Goal: Task Accomplishment & Management: Use online tool/utility

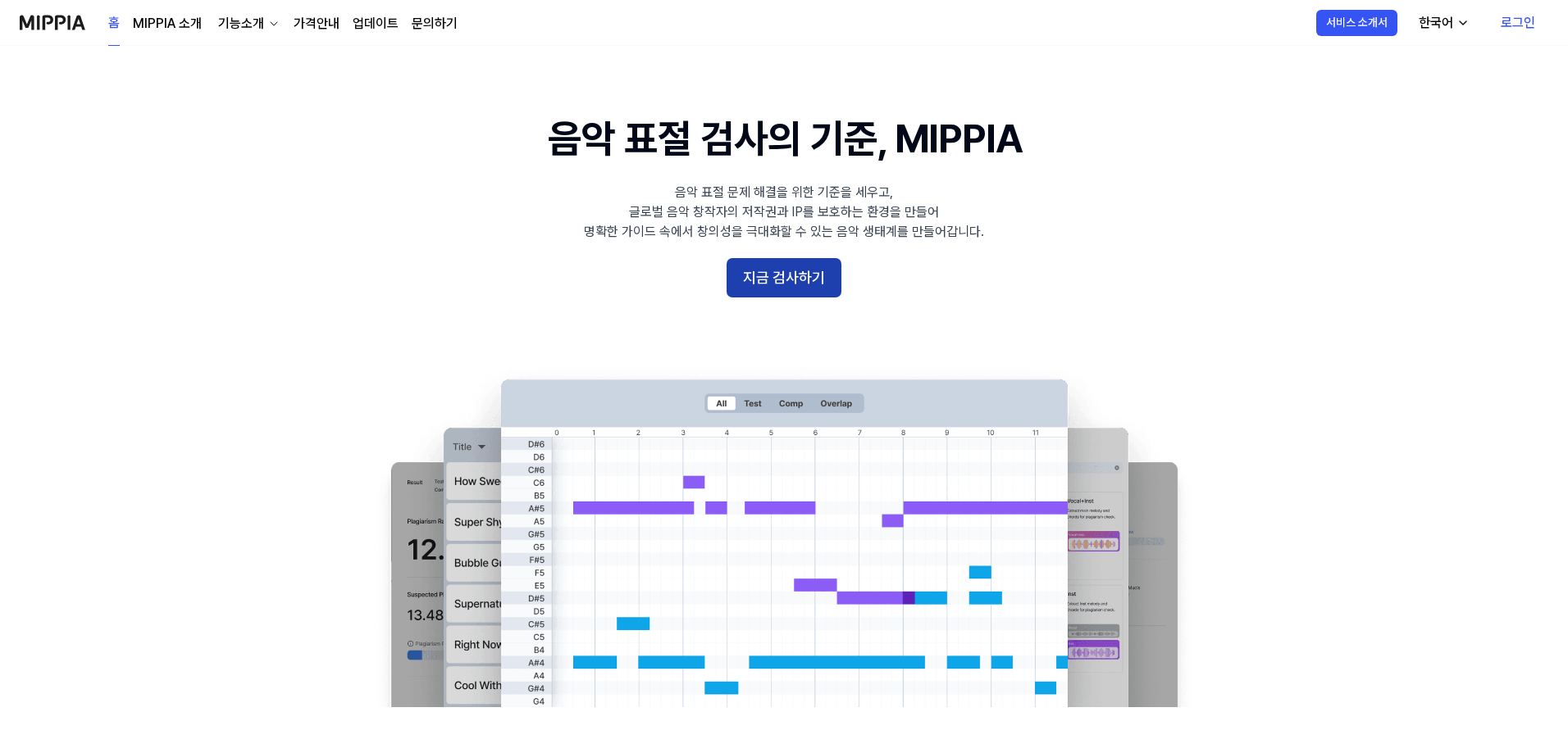
click at [783, 280] on button "지금 검사하기" at bounding box center [783, 277] width 115 height 39
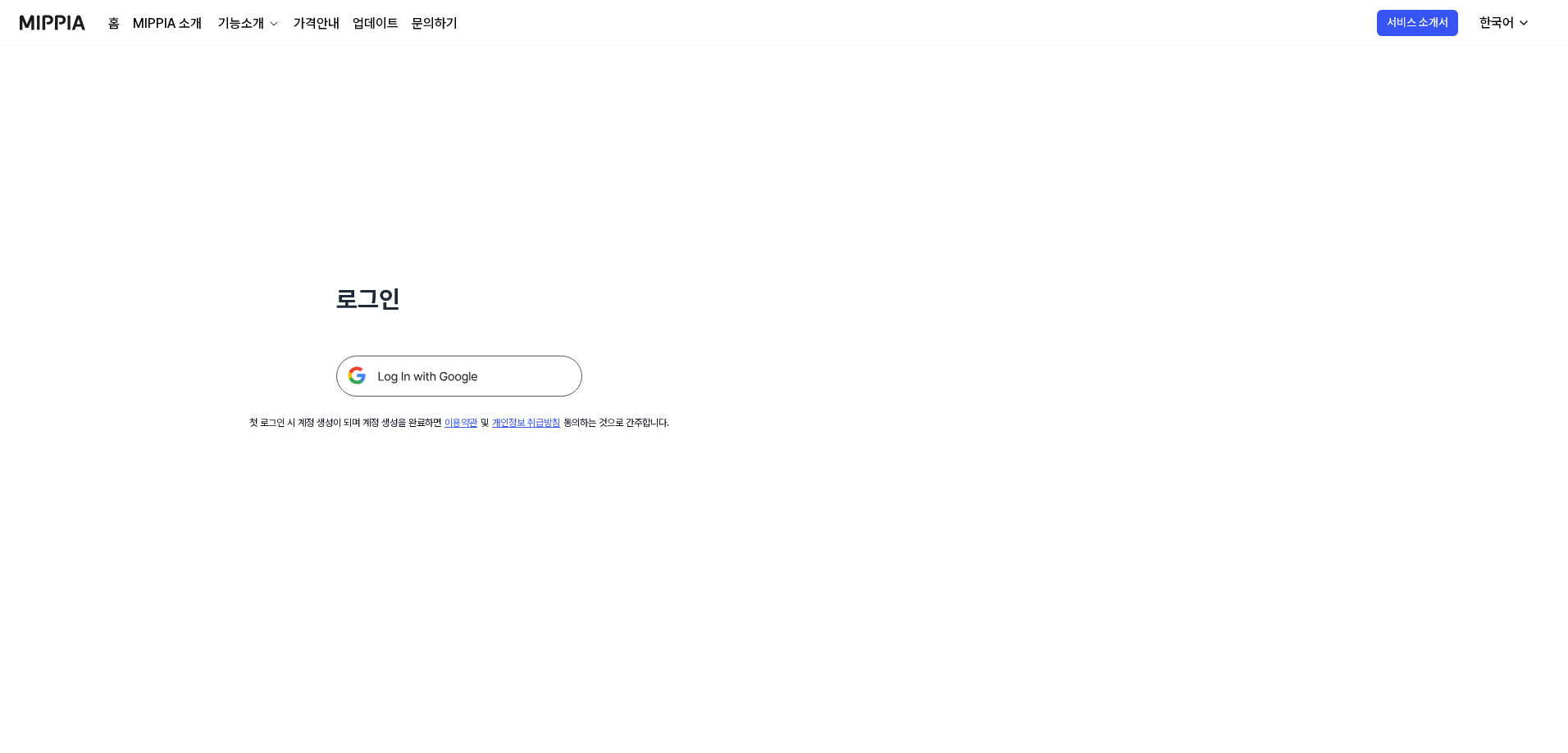
click at [549, 368] on img at bounding box center [459, 376] width 246 height 41
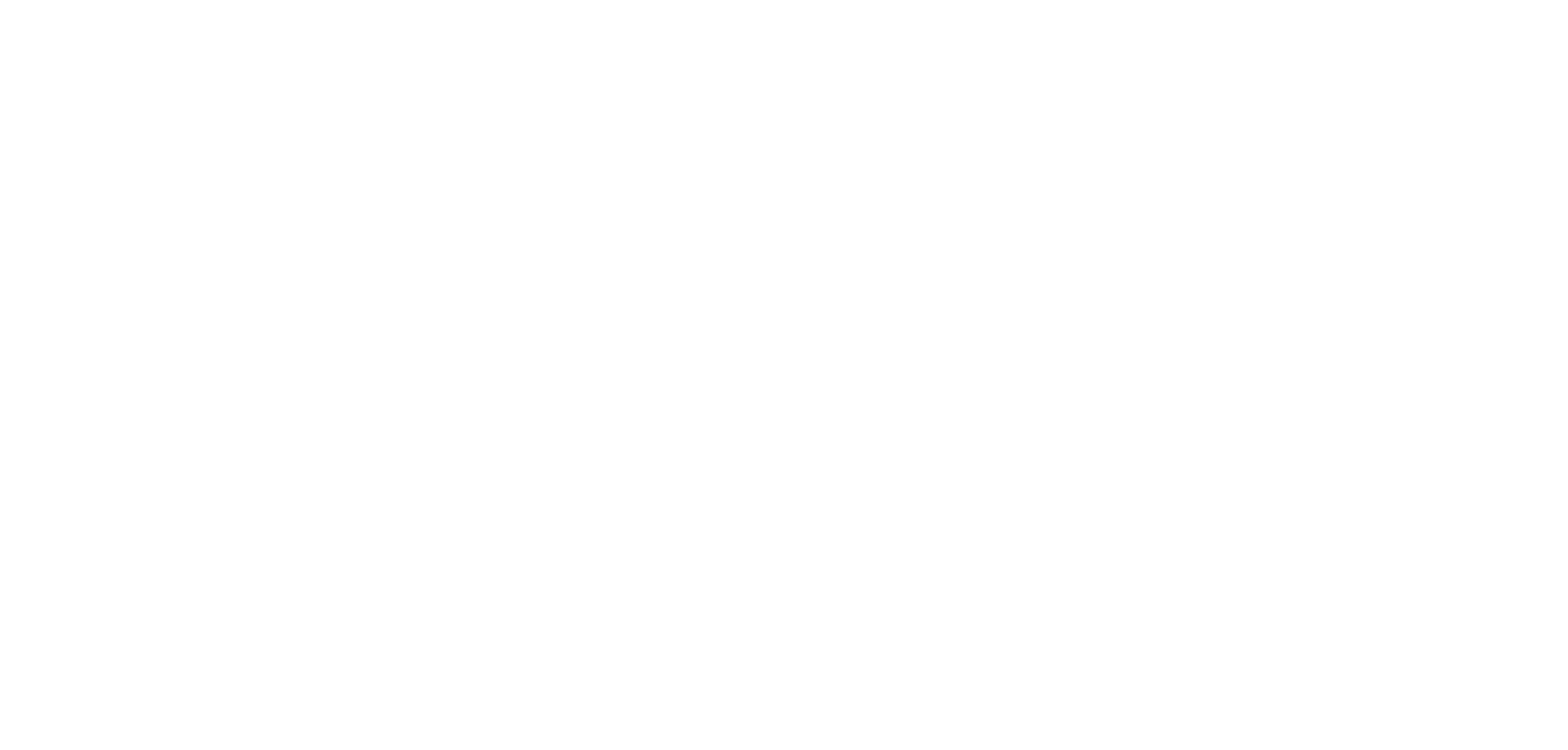
click at [1439, 0] on html at bounding box center [784, 0] width 1568 height 0
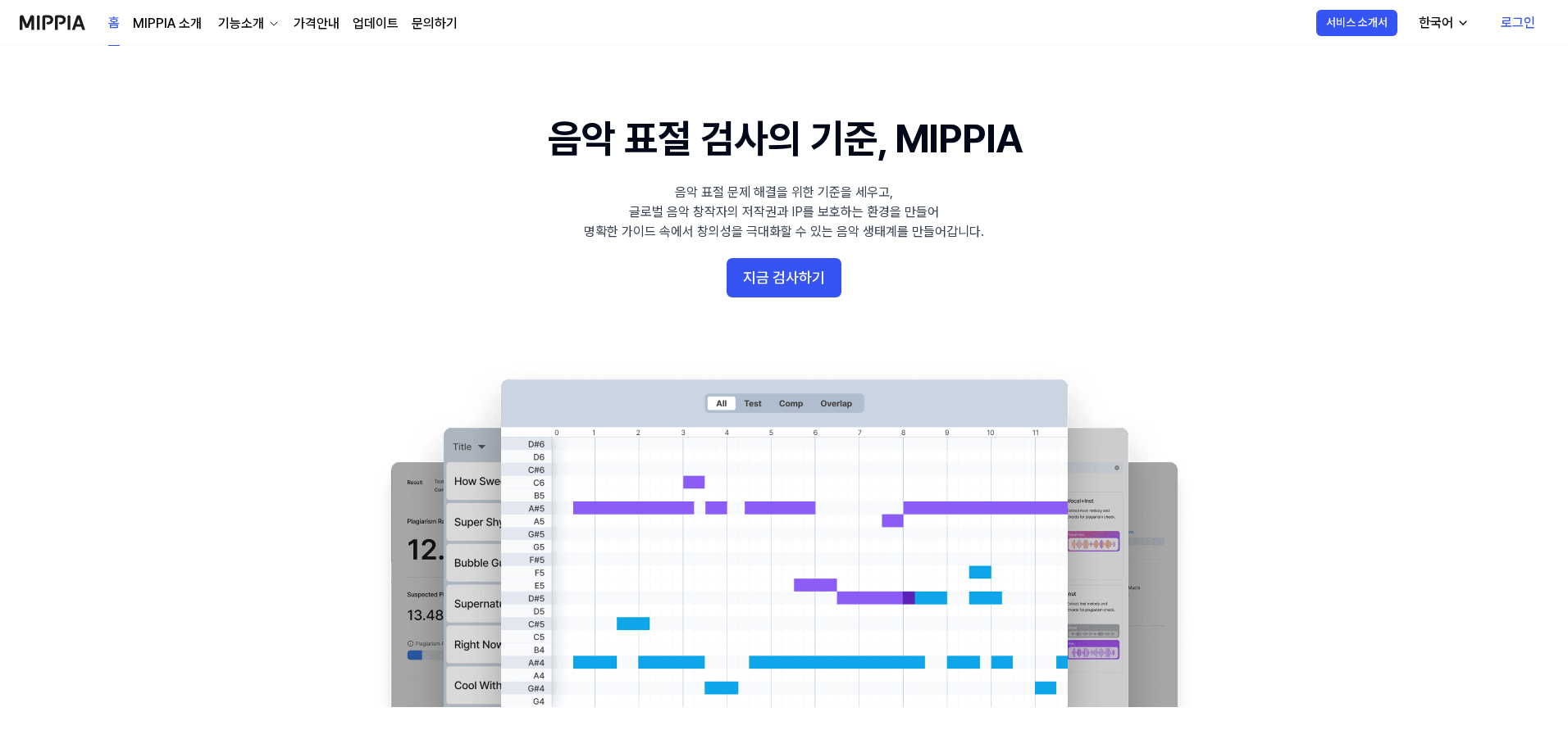
click at [1513, 22] on link "로그인" at bounding box center [1517, 23] width 61 height 46
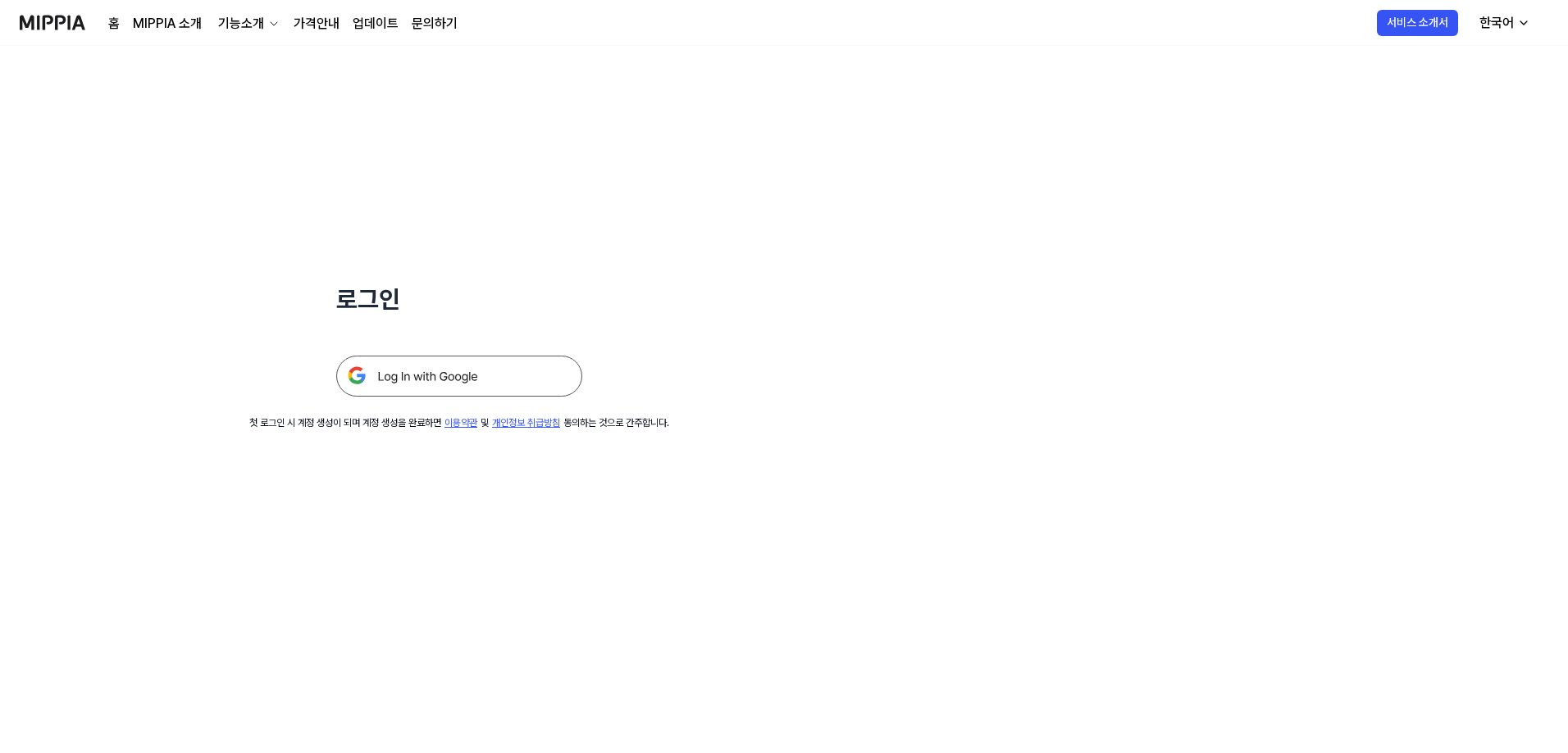
click at [482, 375] on img at bounding box center [459, 376] width 246 height 41
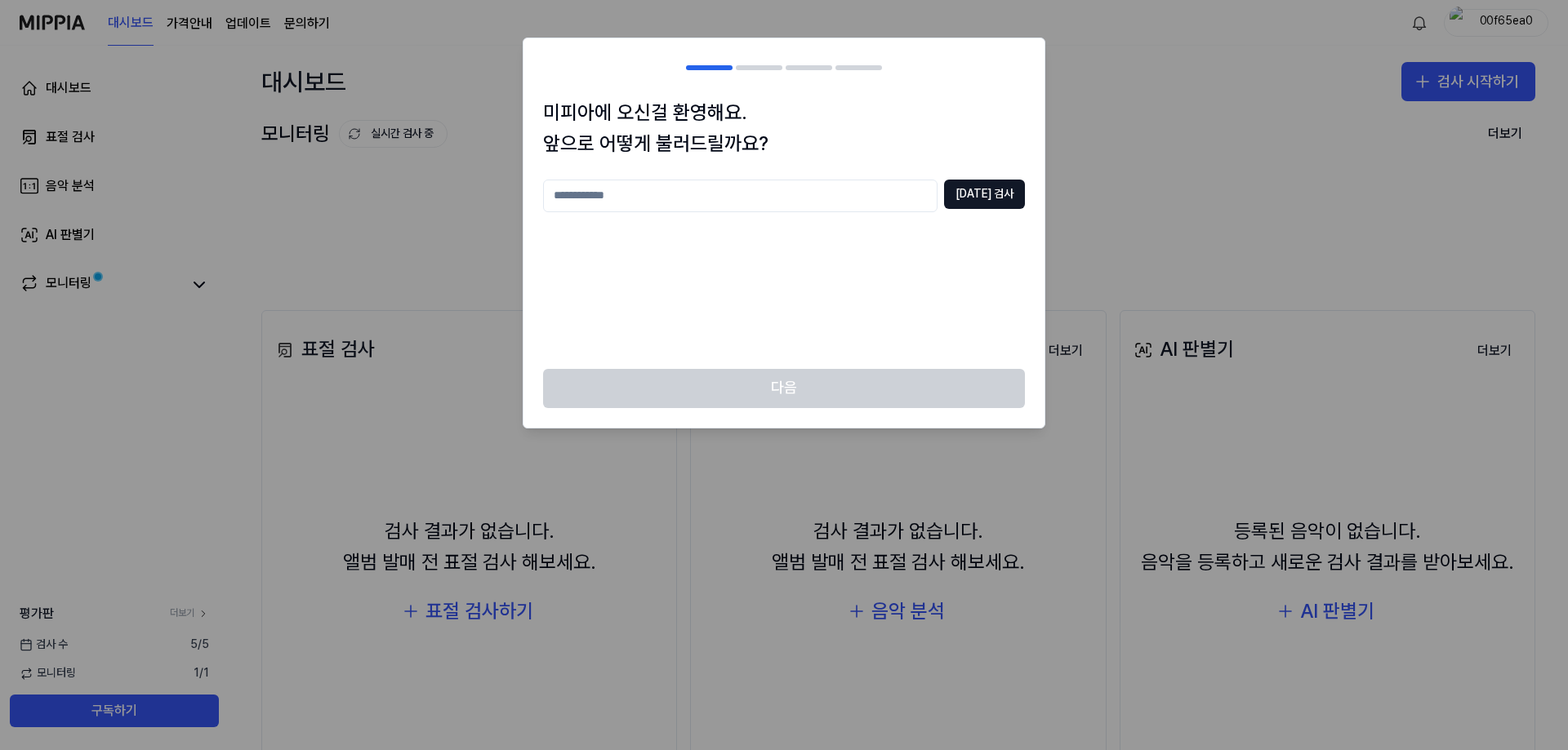
click at [819, 201] on input "text" at bounding box center [740, 195] width 394 height 32
type input "****"
click at [972, 204] on button "[DATE] 검사" at bounding box center [985, 194] width 80 height 30
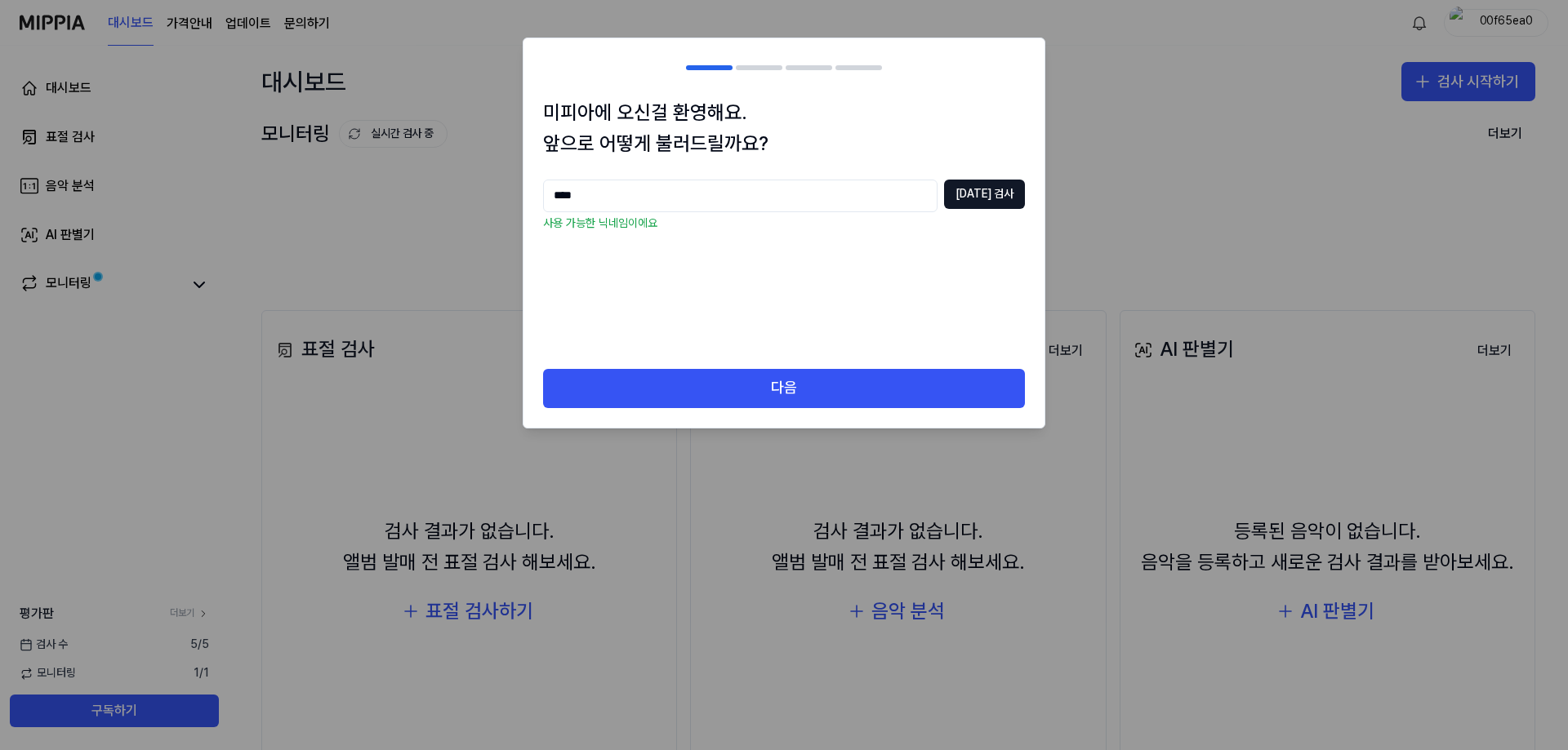
click at [776, 366] on div "미피아에 오신걸 환영해요. 앞으로 어떻게 불러드릴까요? **** [DATE] 검사 사용 가능한 닉네임이에요" at bounding box center [784, 233] width 521 height 272
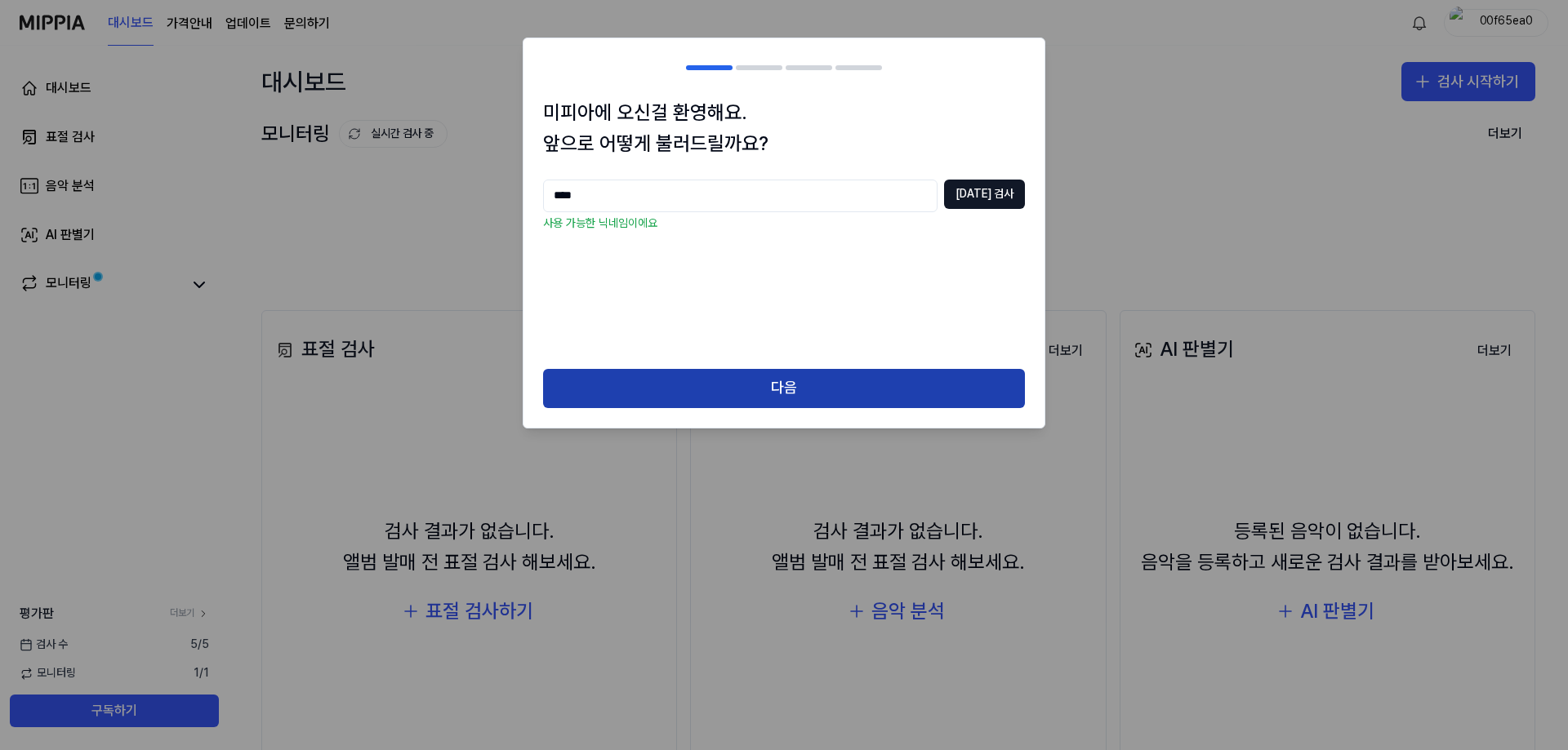
click at [780, 394] on button "다음" at bounding box center [784, 388] width 482 height 39
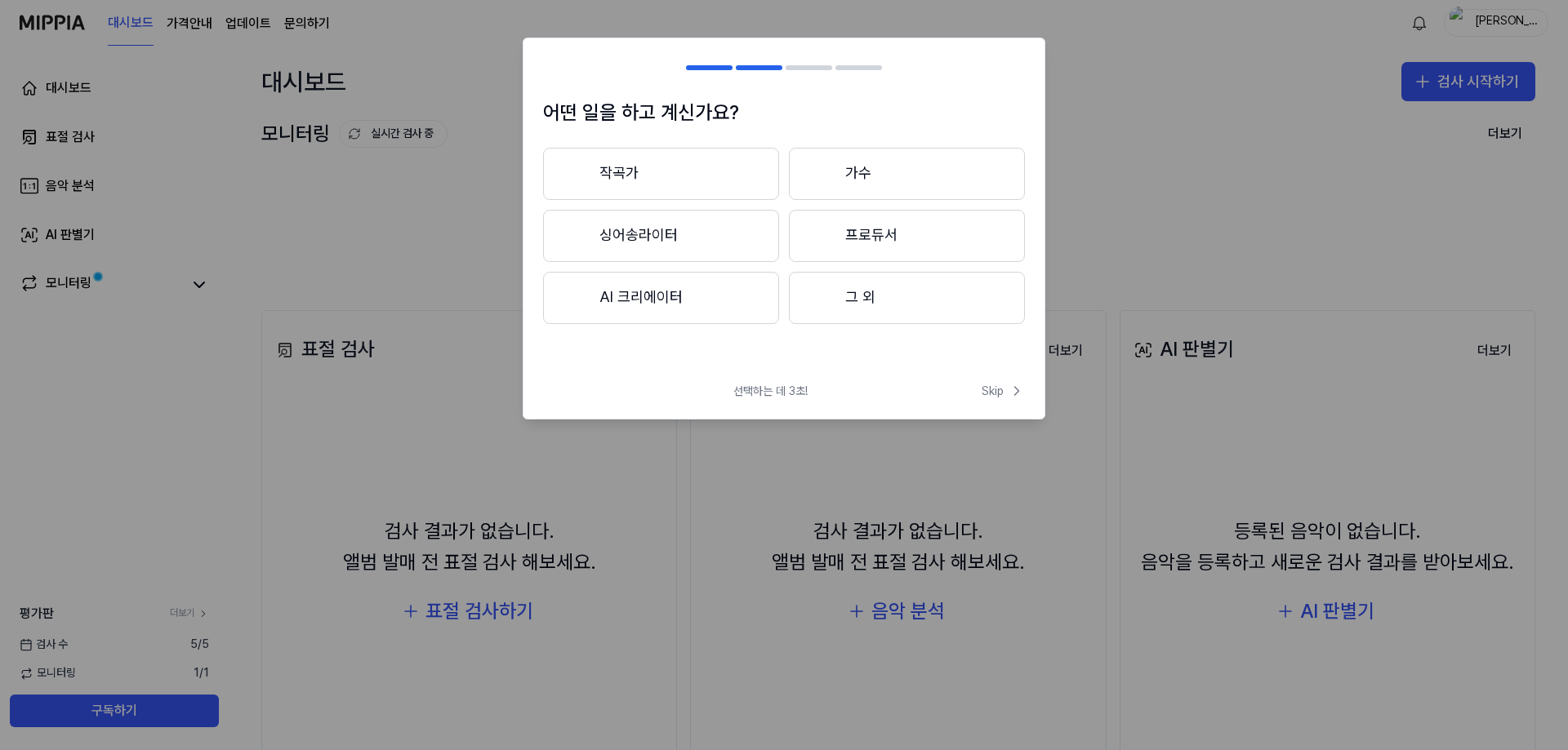
click at [894, 288] on button "그 외" at bounding box center [907, 298] width 236 height 52
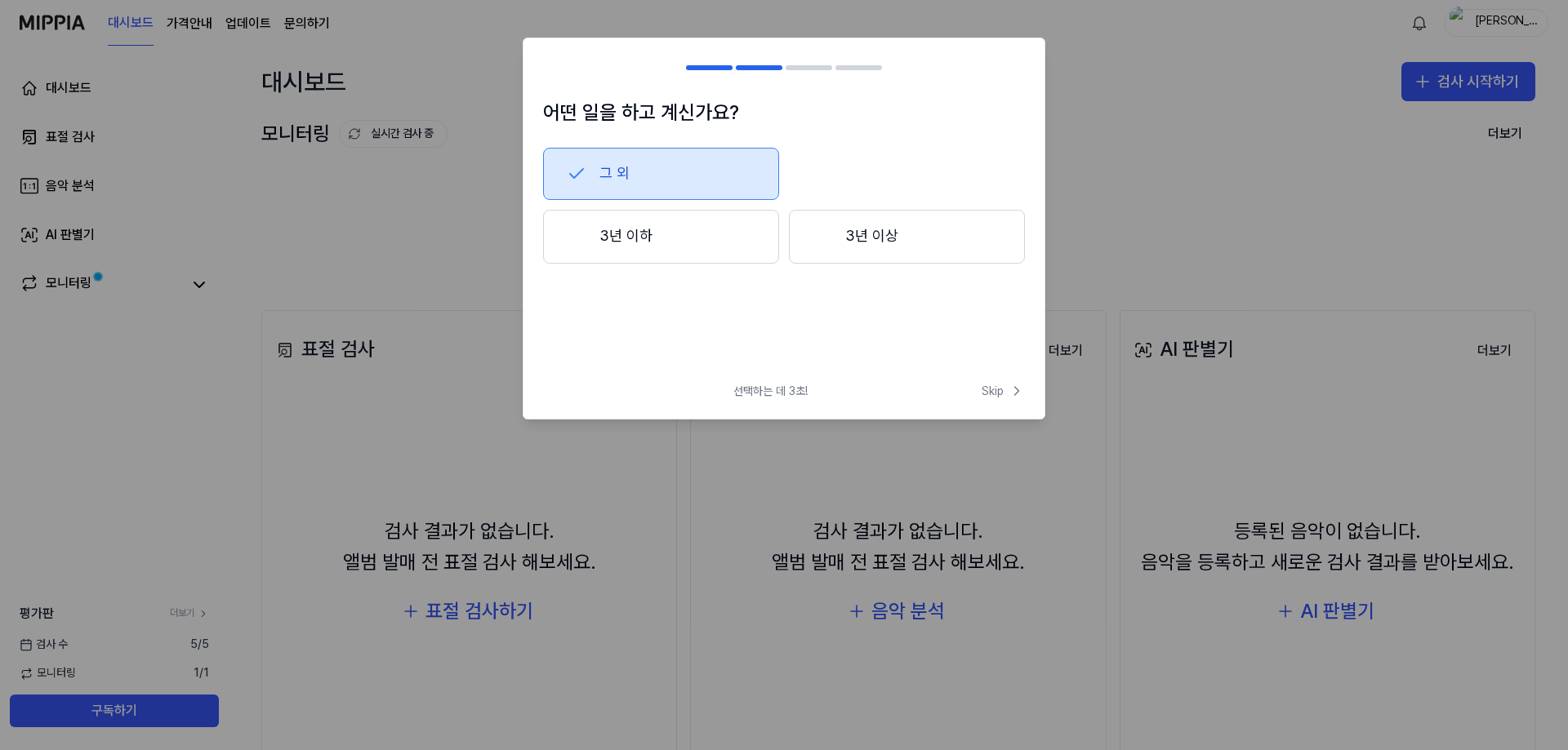
click at [908, 246] on button "3년 이상" at bounding box center [907, 237] width 236 height 54
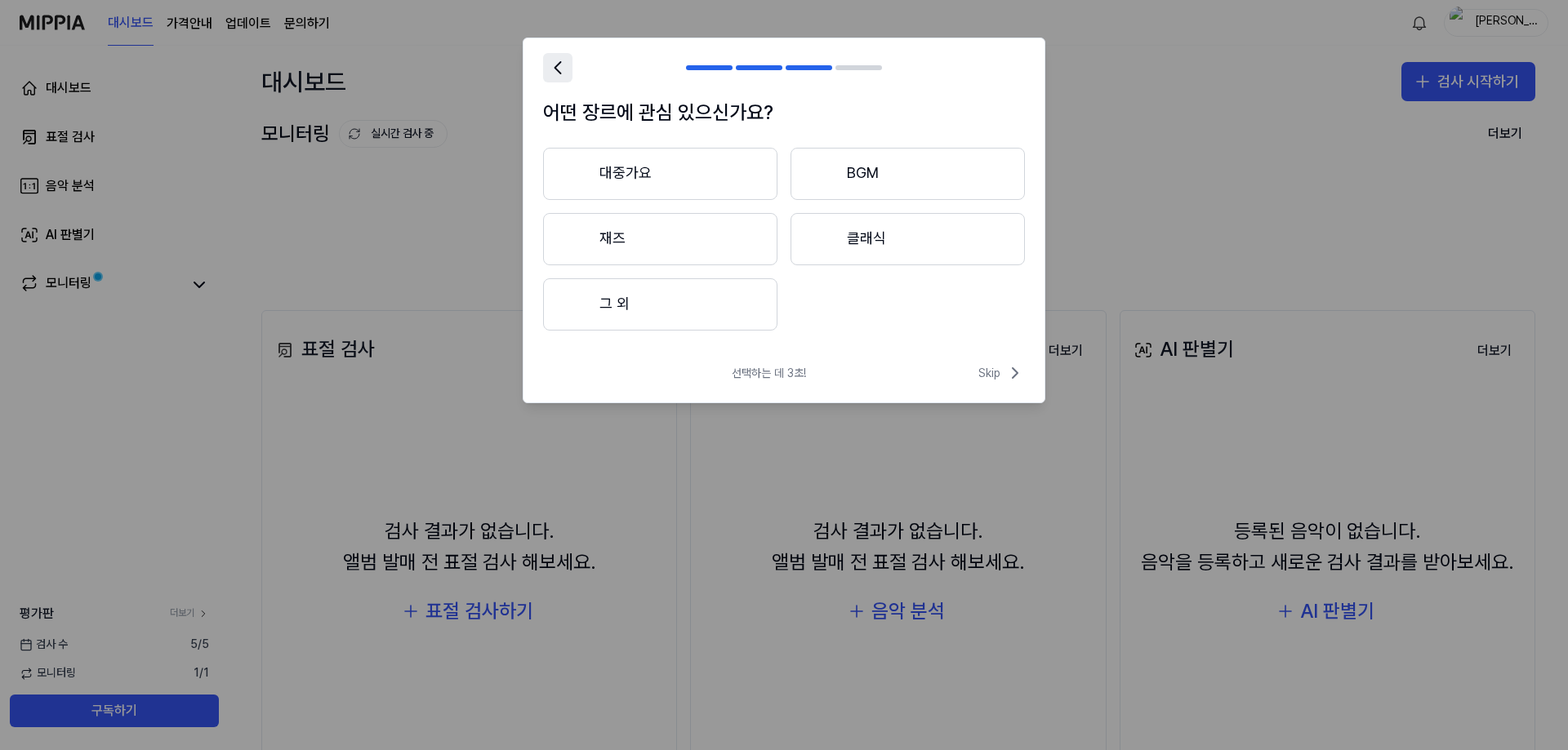
click at [561, 71] on icon at bounding box center [558, 67] width 23 height 23
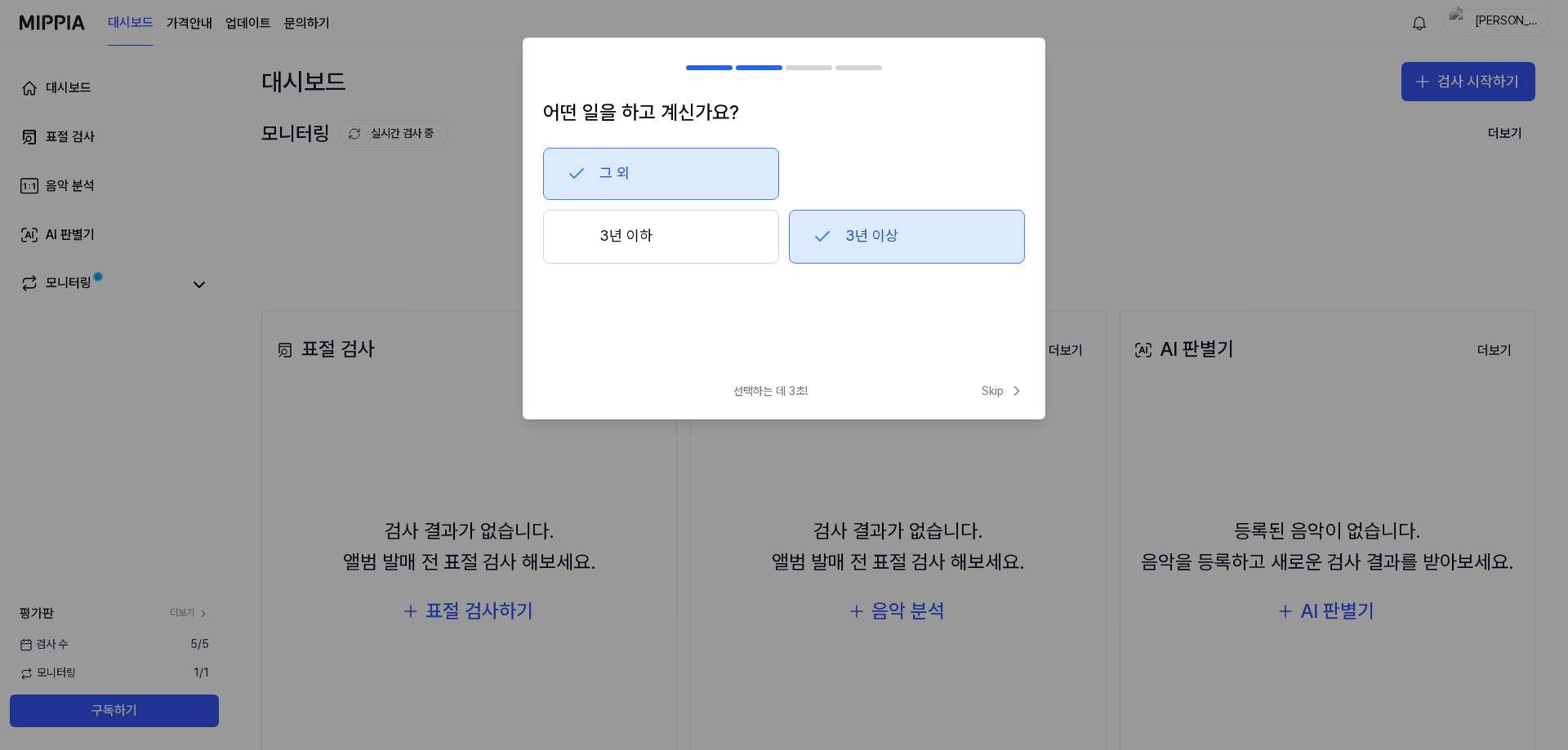
click at [923, 247] on button "3년 이상" at bounding box center [907, 237] width 236 height 54
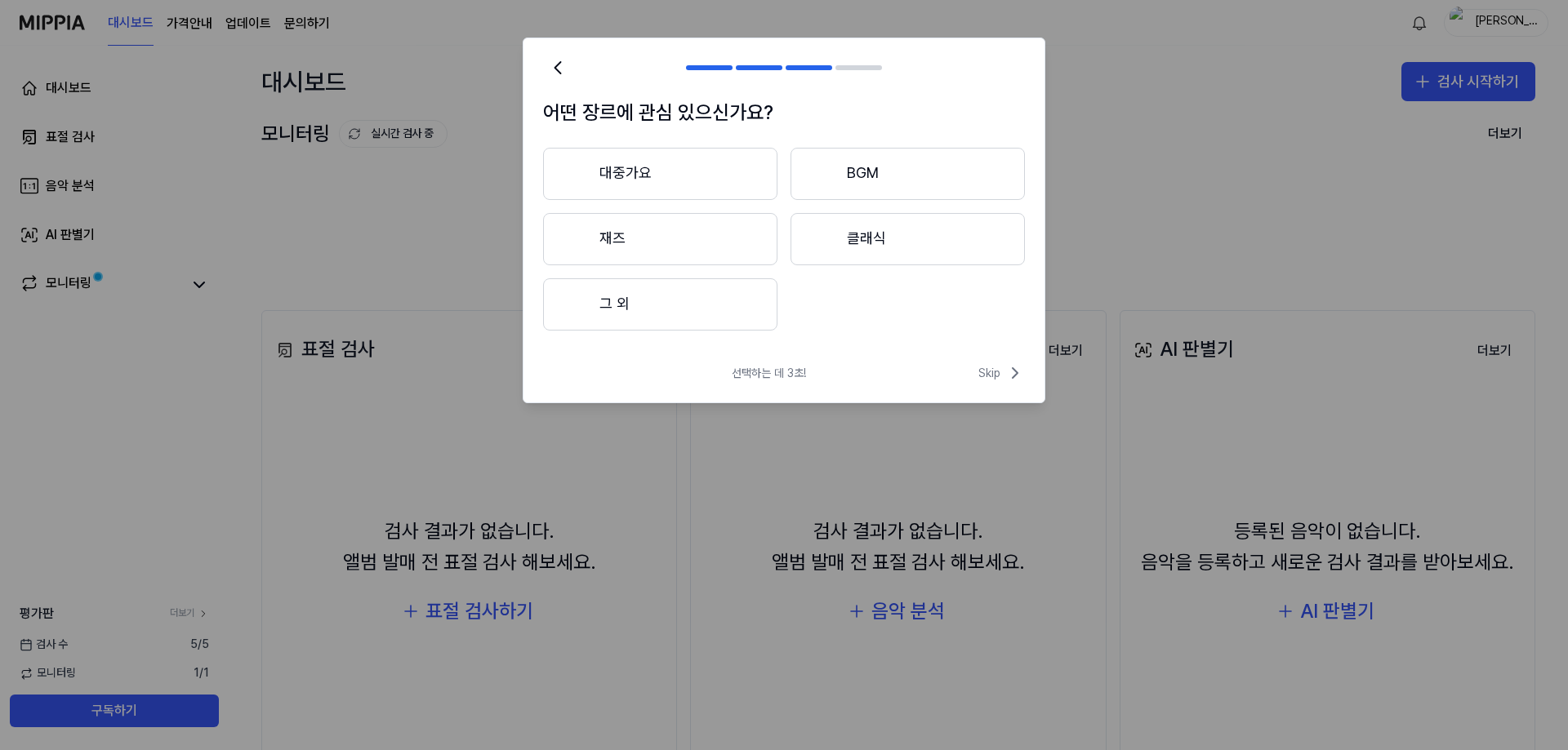
click at [914, 179] on button "BGM" at bounding box center [908, 174] width 234 height 52
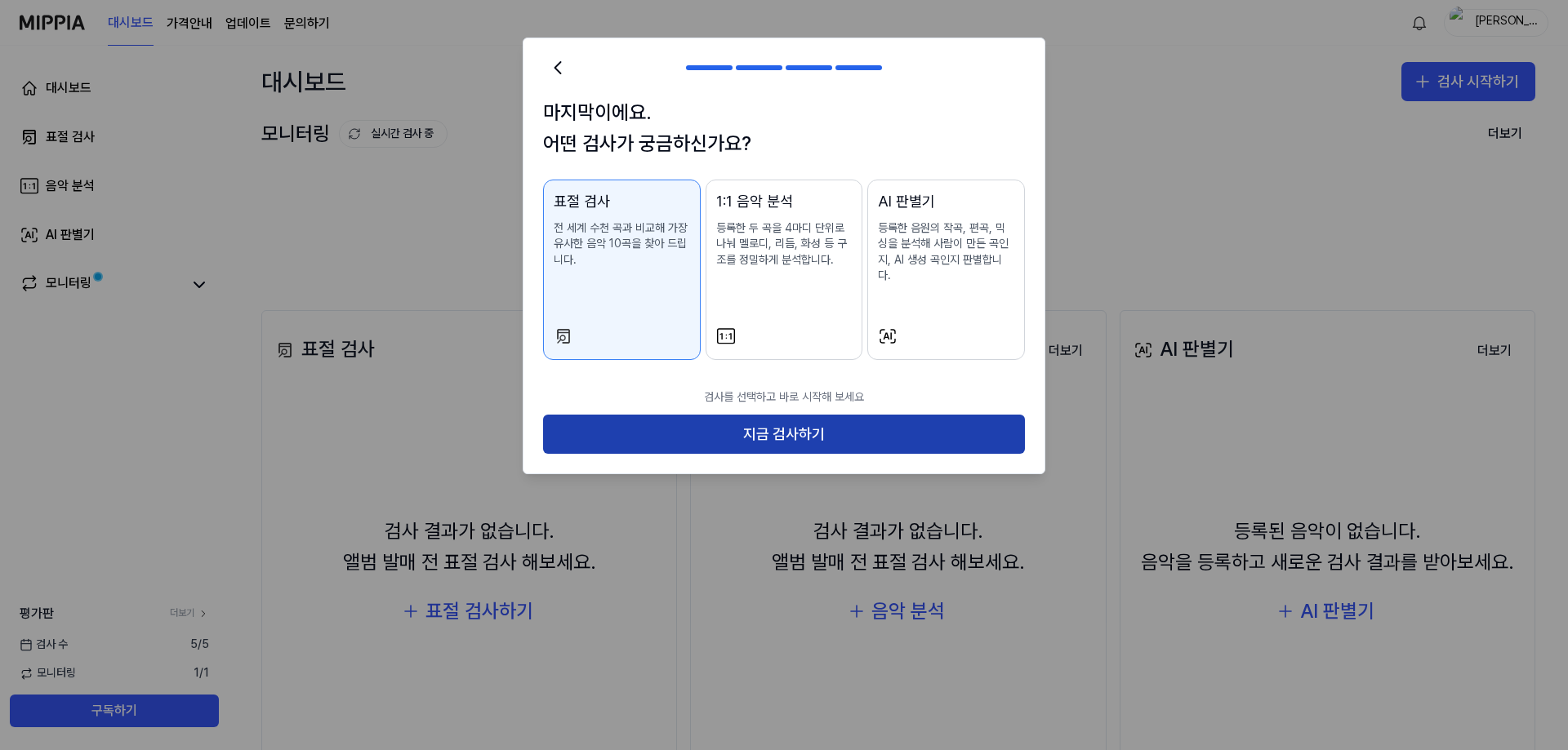
click at [772, 423] on button "지금 검사하기" at bounding box center [784, 434] width 482 height 39
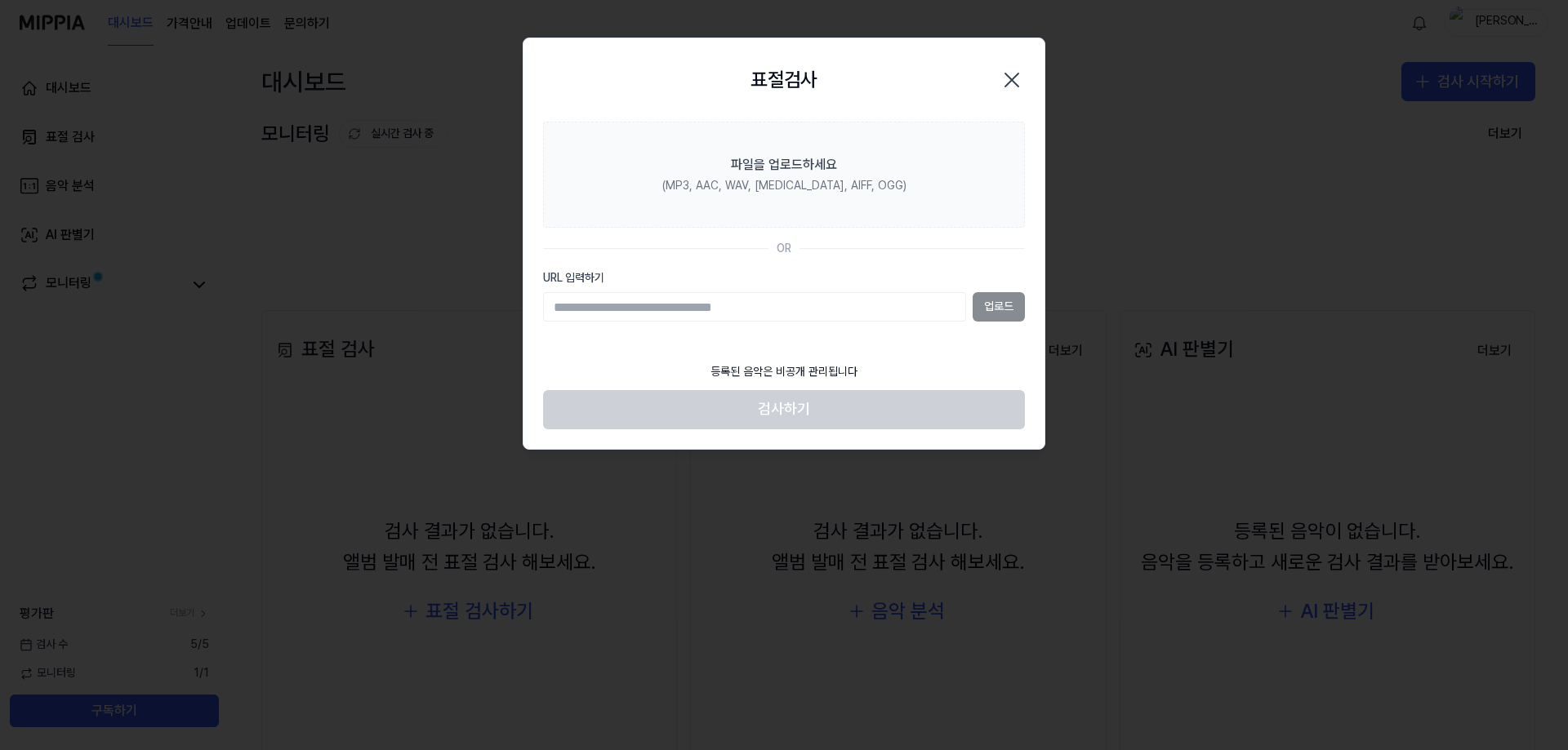
click at [921, 310] on input "URL 입력하기" at bounding box center [755, 307] width 423 height 30
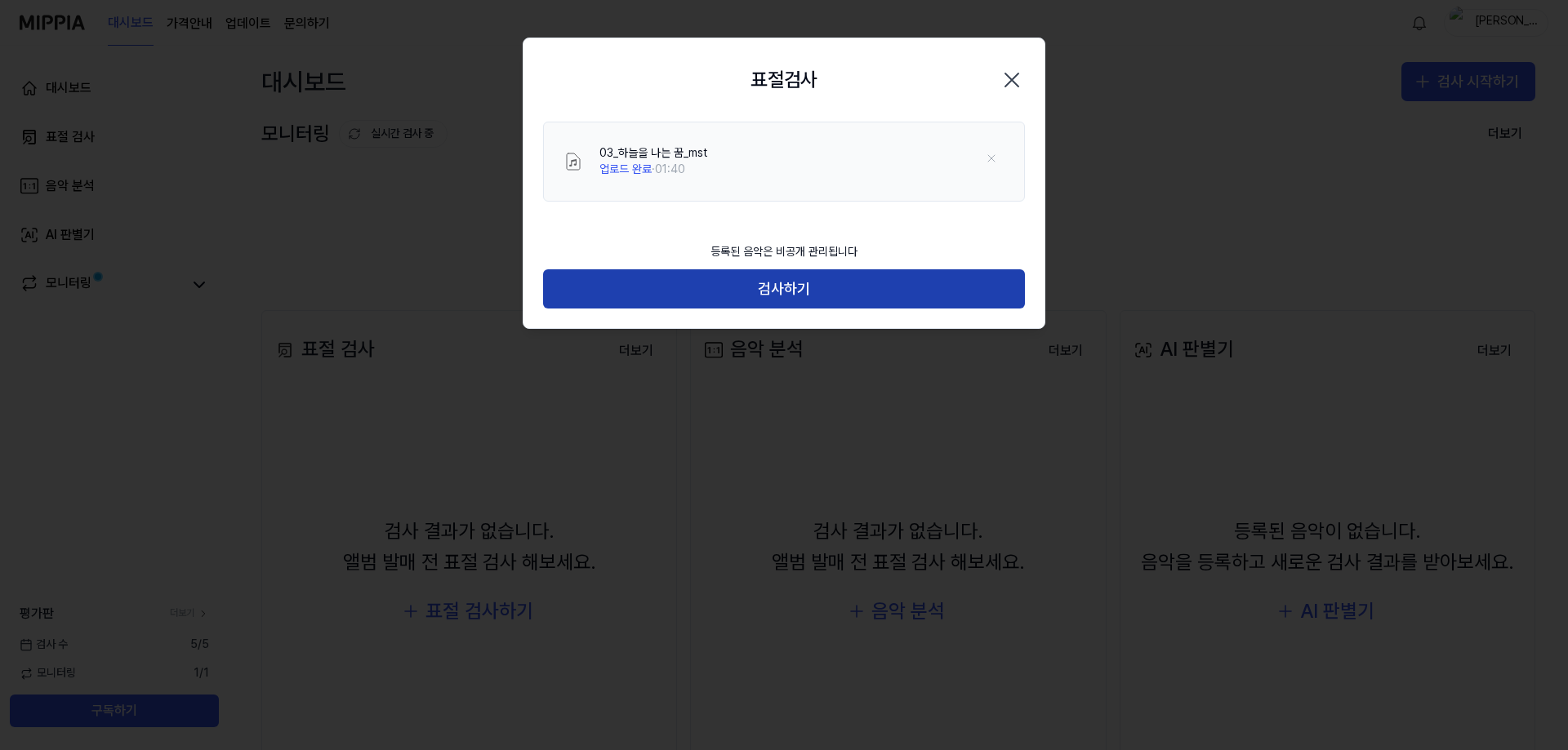
click at [676, 287] on button "검사하기" at bounding box center [784, 288] width 482 height 39
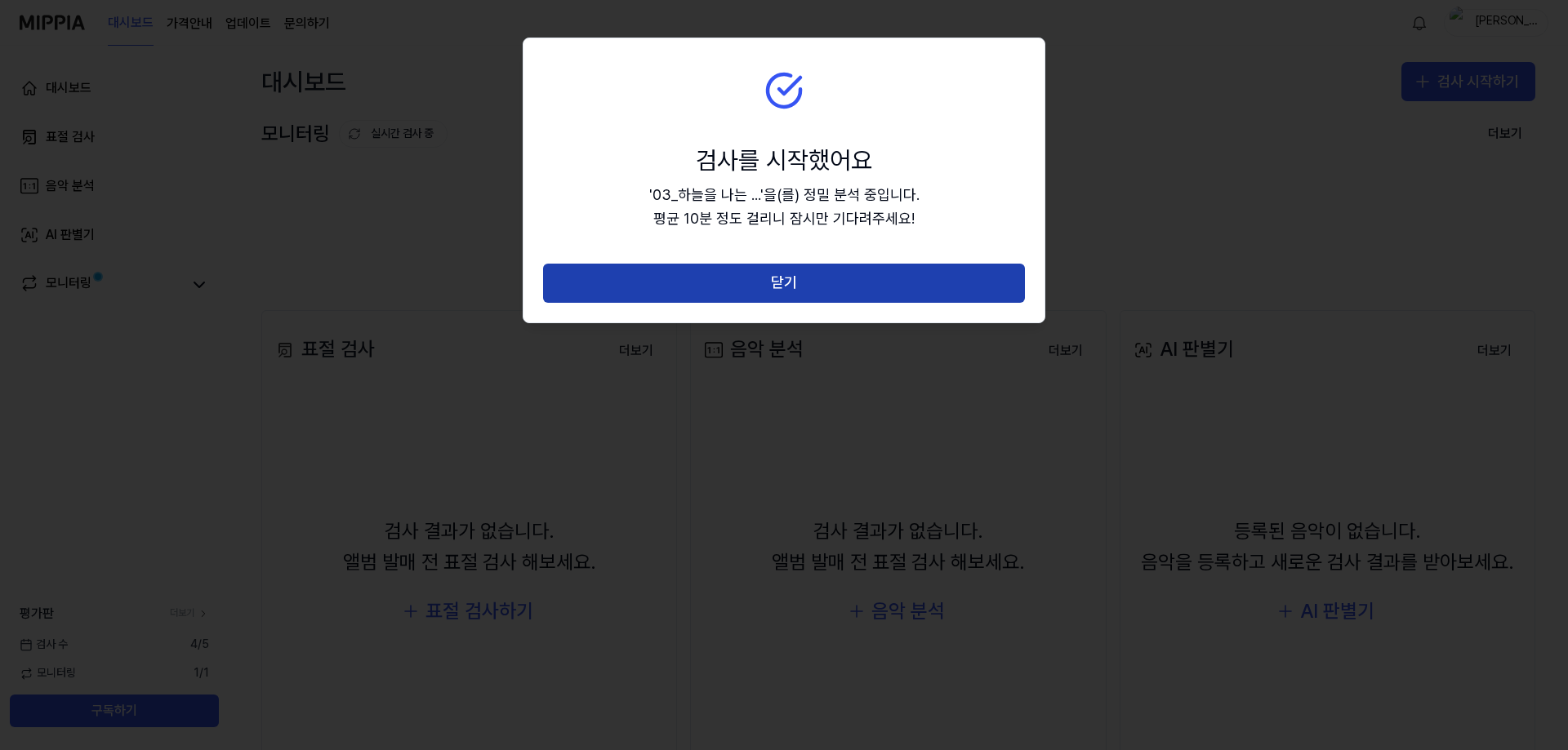
click at [813, 276] on button "닫기" at bounding box center [784, 283] width 482 height 39
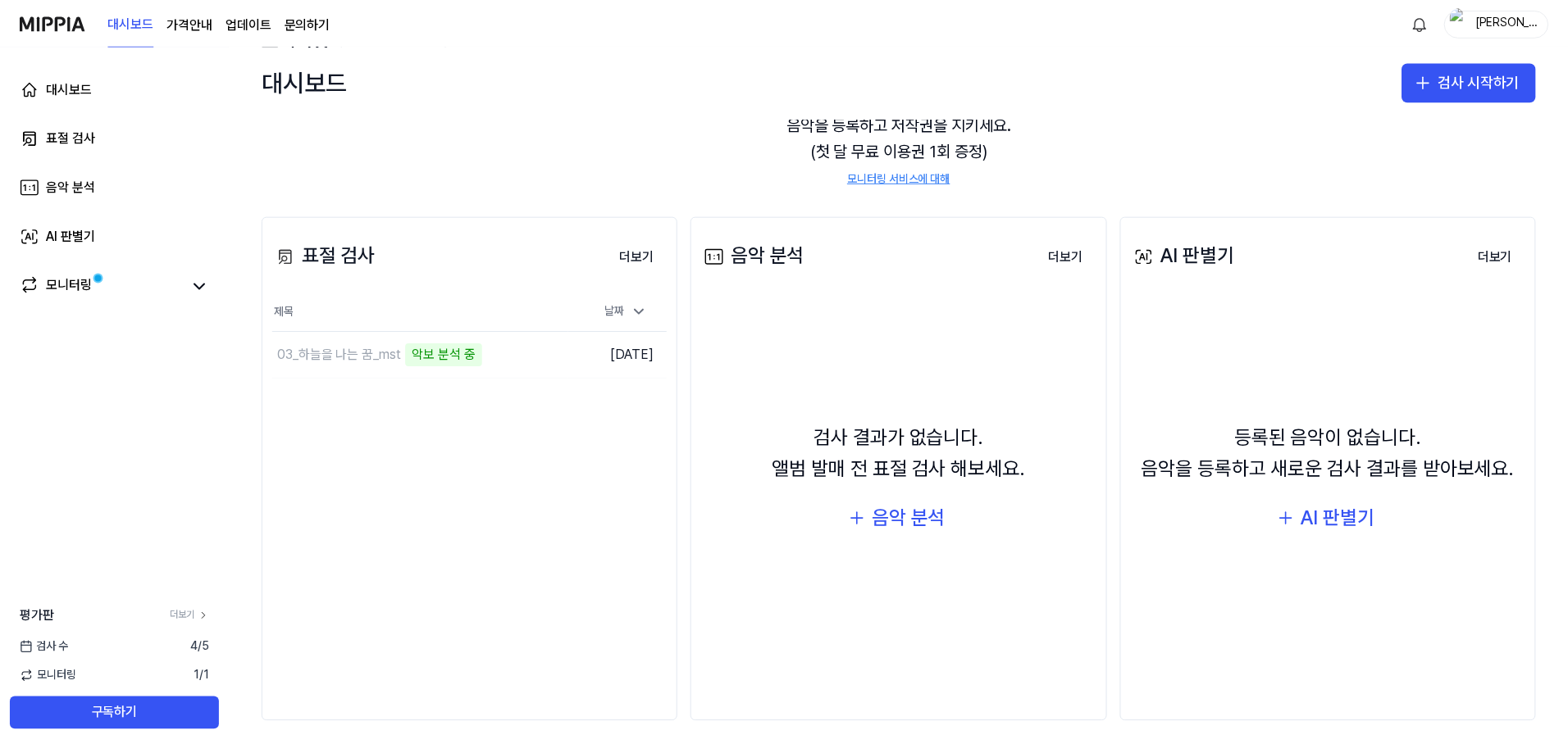
scroll to position [97, 0]
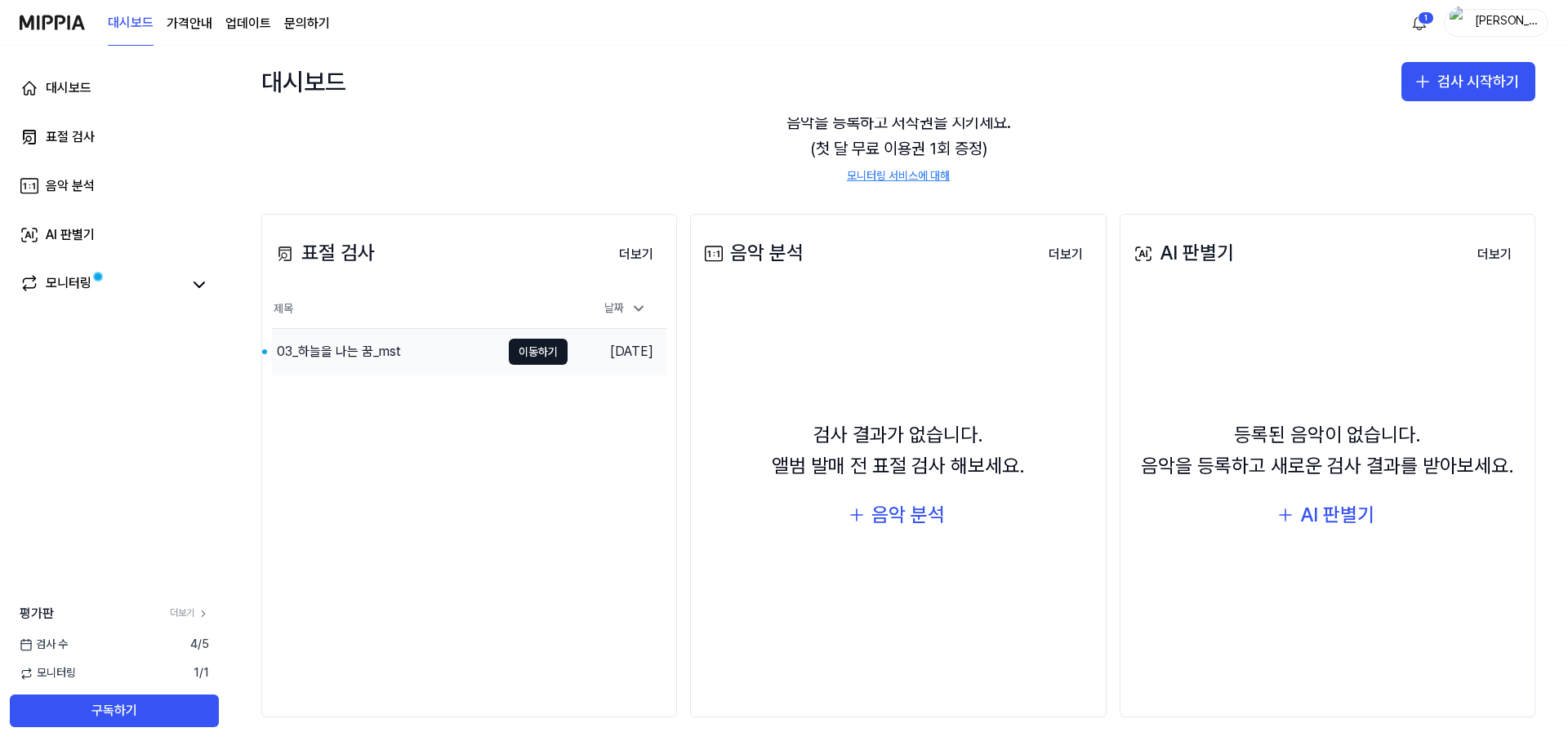
click at [372, 356] on div "03_하늘을 나는 꿈_mst" at bounding box center [339, 351] width 124 height 19
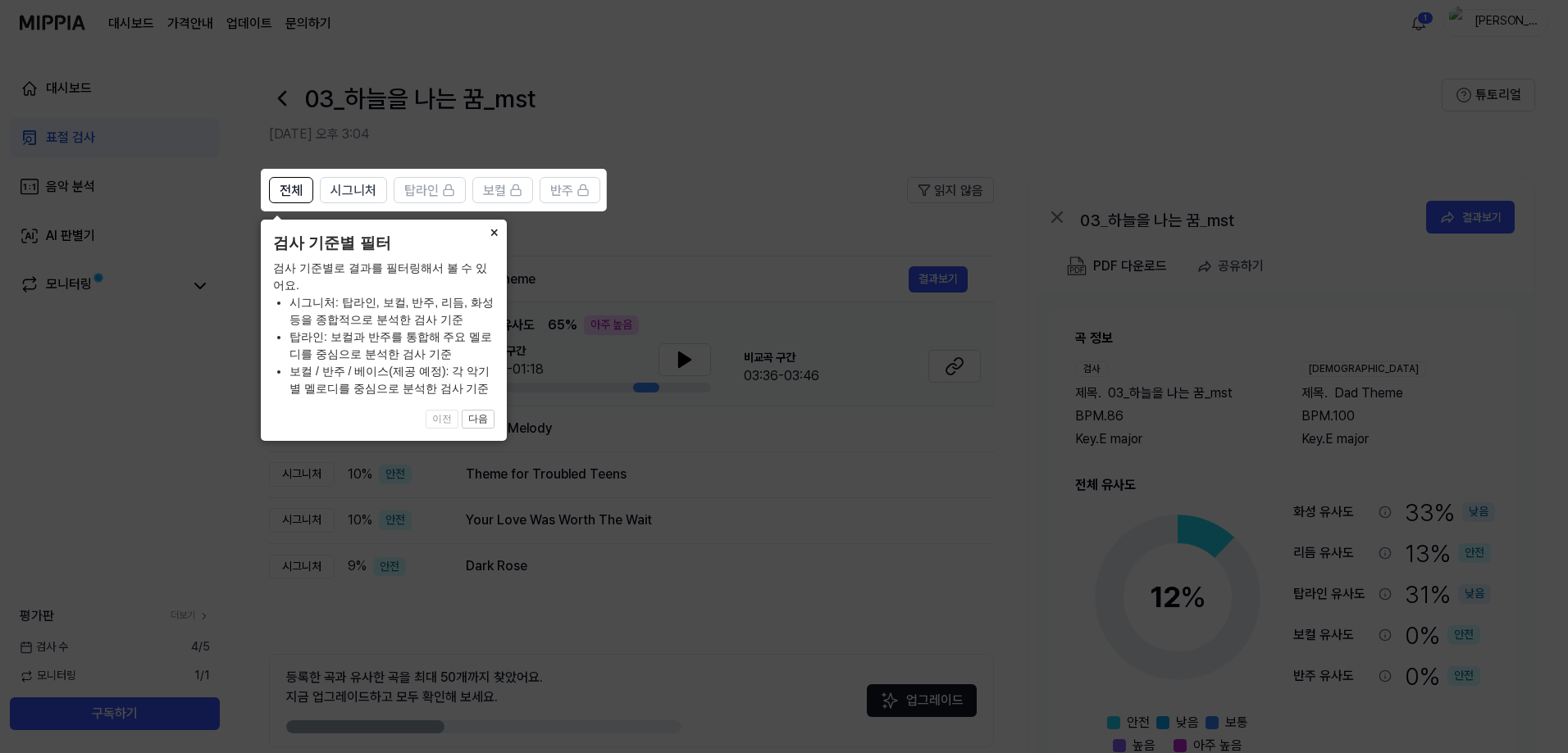
click at [491, 231] on button "×" at bounding box center [493, 231] width 26 height 23
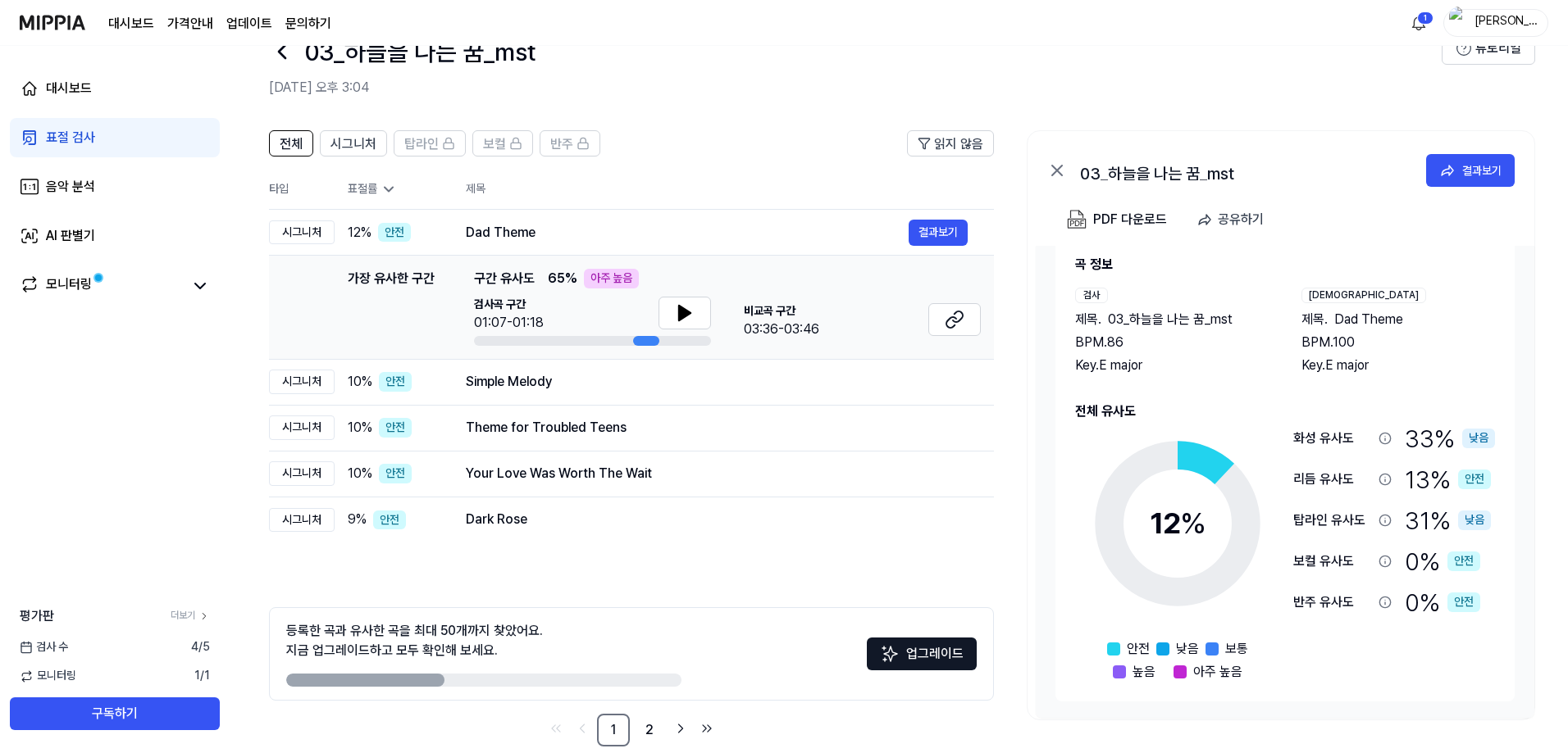
scroll to position [73, 0]
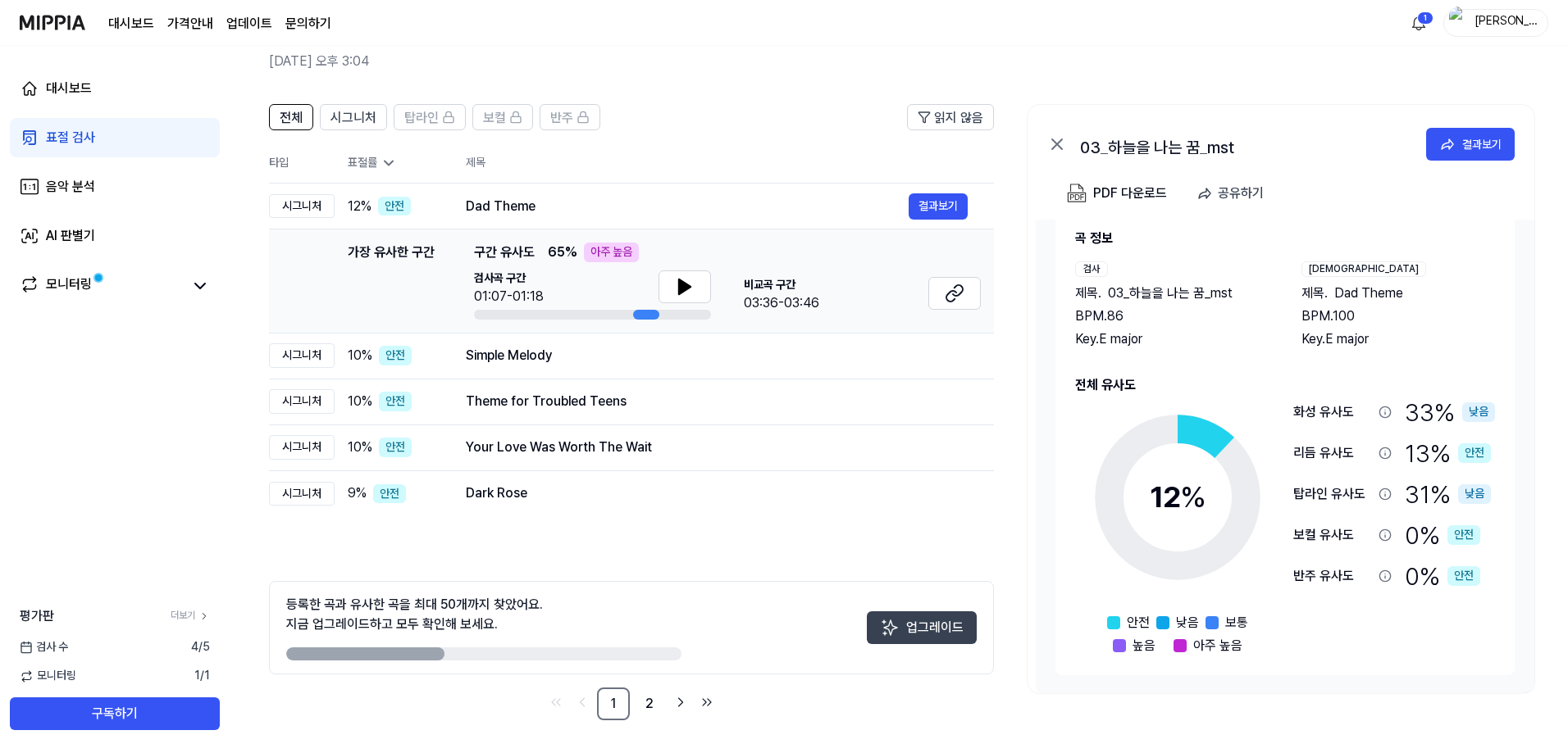
click at [967, 626] on button "업그레이드" at bounding box center [921, 628] width 110 height 32
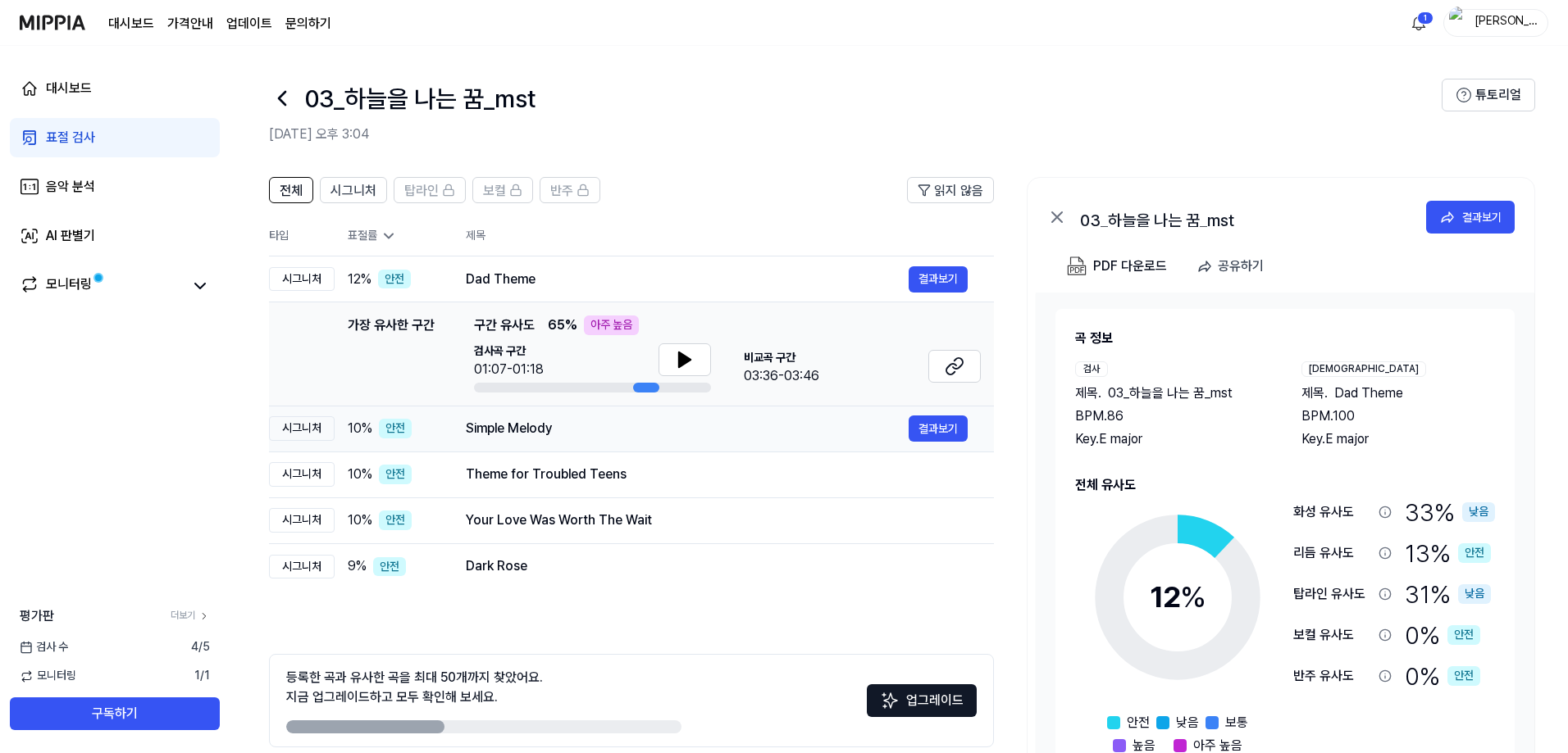
scroll to position [73, 0]
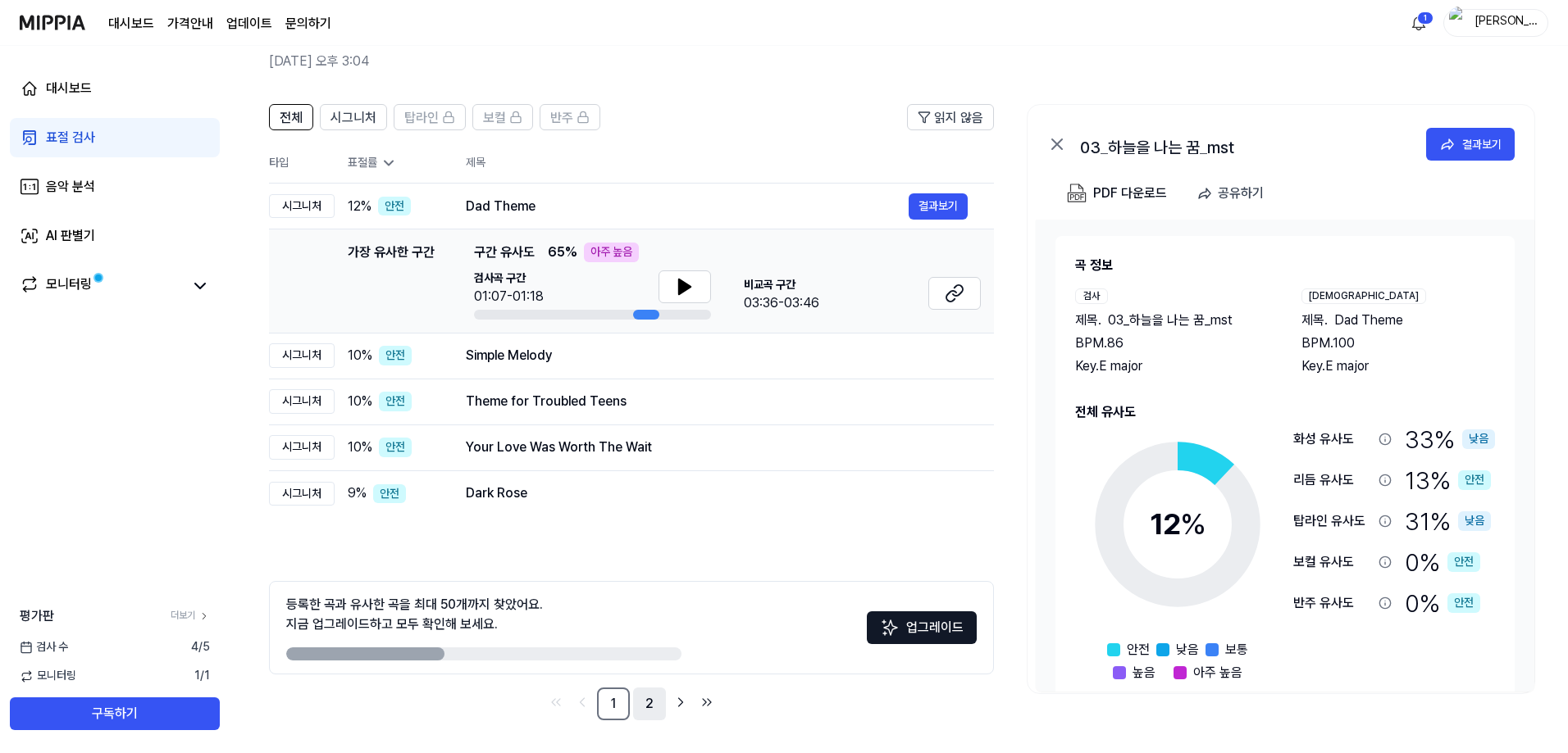
click at [641, 700] on link "2" at bounding box center [649, 704] width 32 height 32
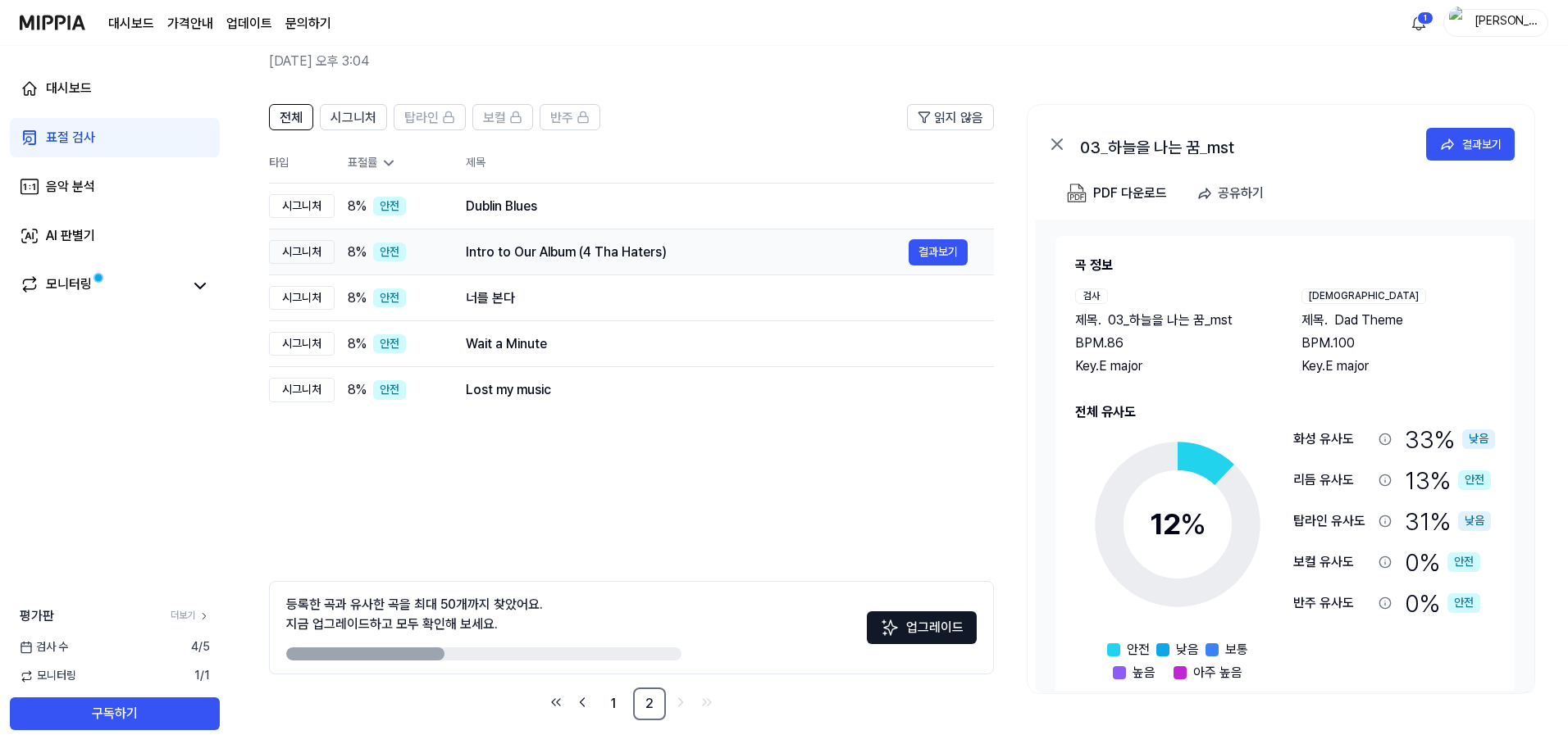
click at [564, 245] on div "Intro to Our Album (4 Tha Haters)" at bounding box center [687, 252] width 442 height 19
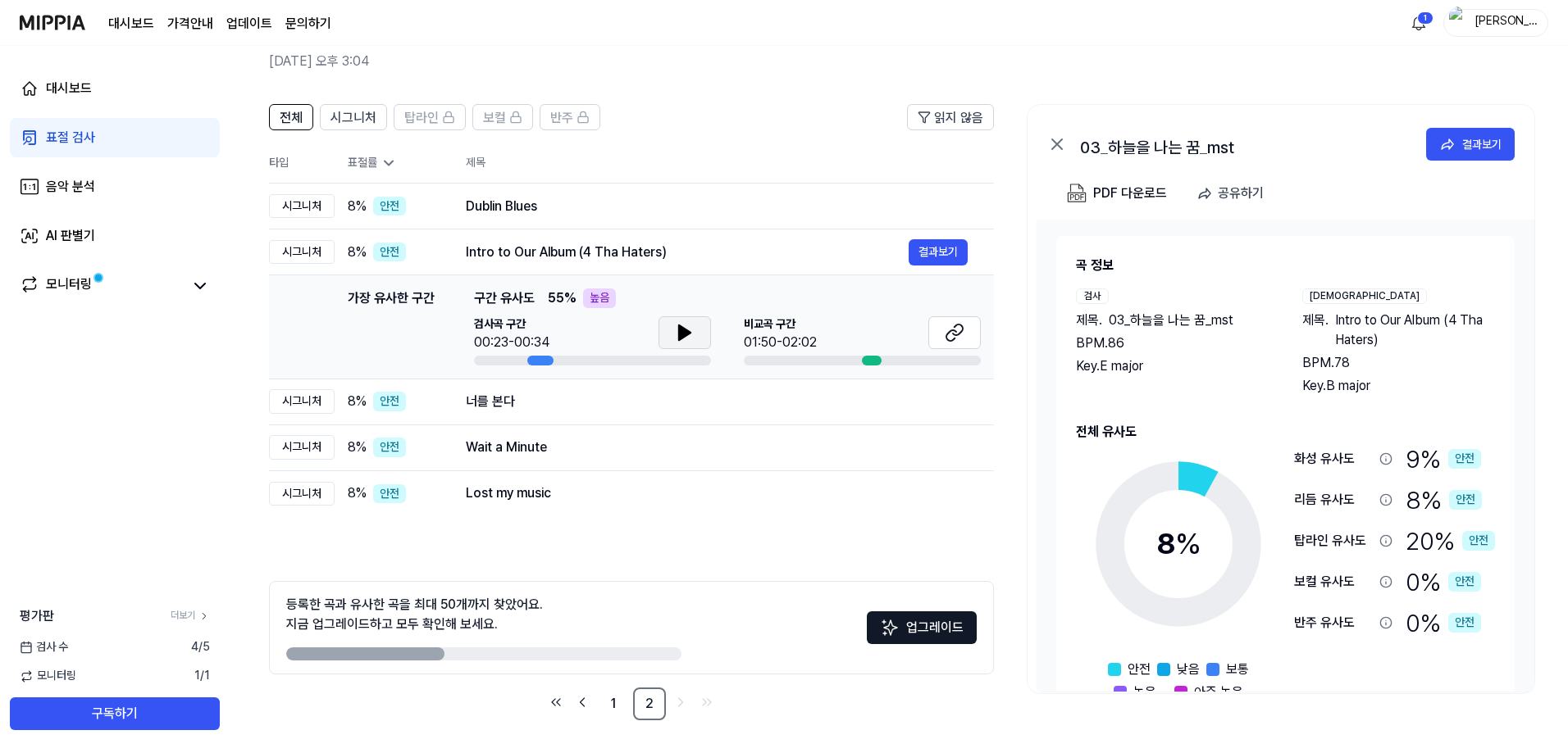
click at [675, 329] on icon at bounding box center [685, 333] width 19 height 19
click at [874, 357] on div at bounding box center [872, 360] width 19 height 10
click at [943, 340] on button at bounding box center [954, 332] width 53 height 32
click at [687, 333] on icon at bounding box center [688, 333] width 4 height 13
click at [536, 359] on div at bounding box center [541, 360] width 26 height 10
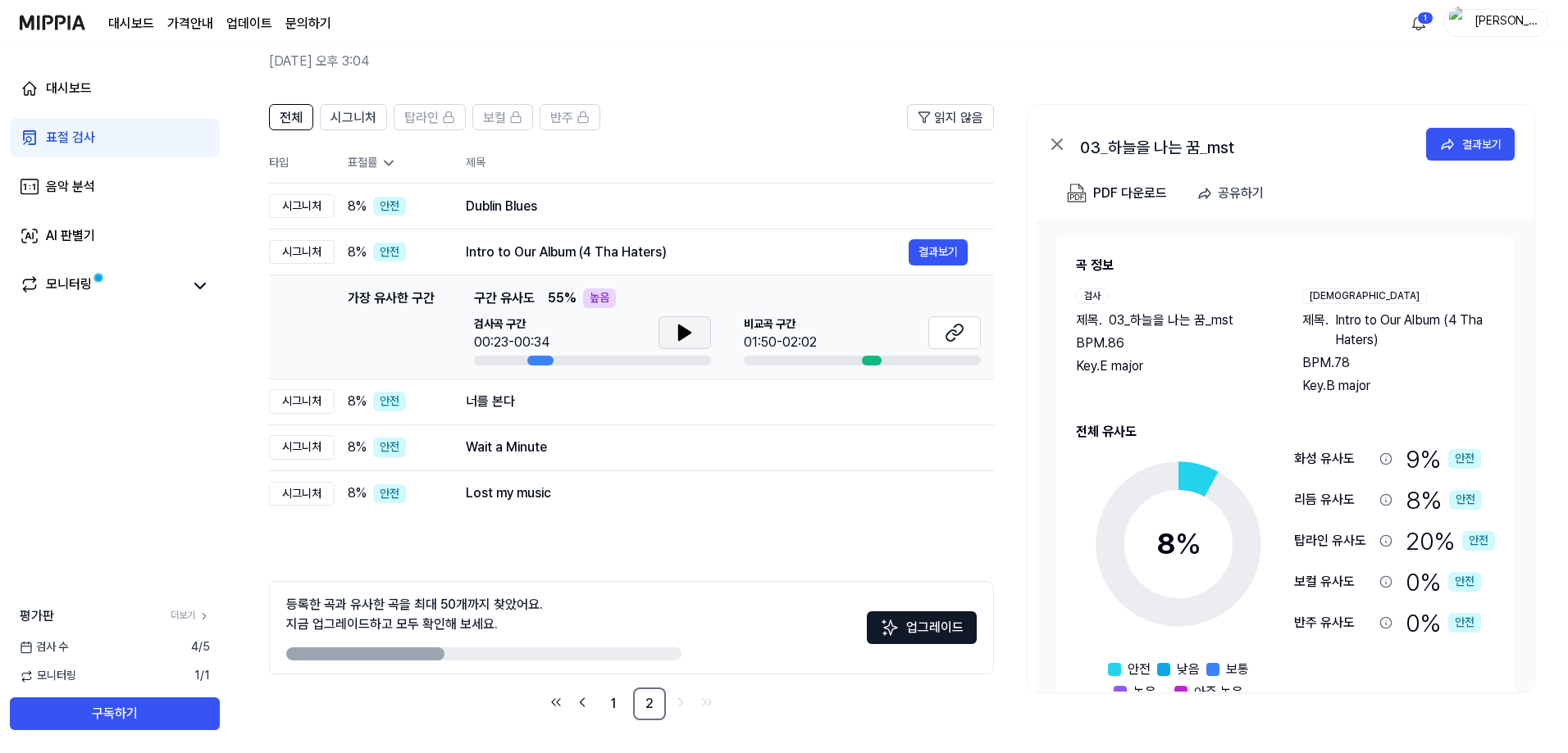
click at [645, 339] on div "검사곡 구간 00:23-00:34" at bounding box center [593, 333] width 237 height 36
click at [678, 324] on icon at bounding box center [685, 333] width 19 height 19
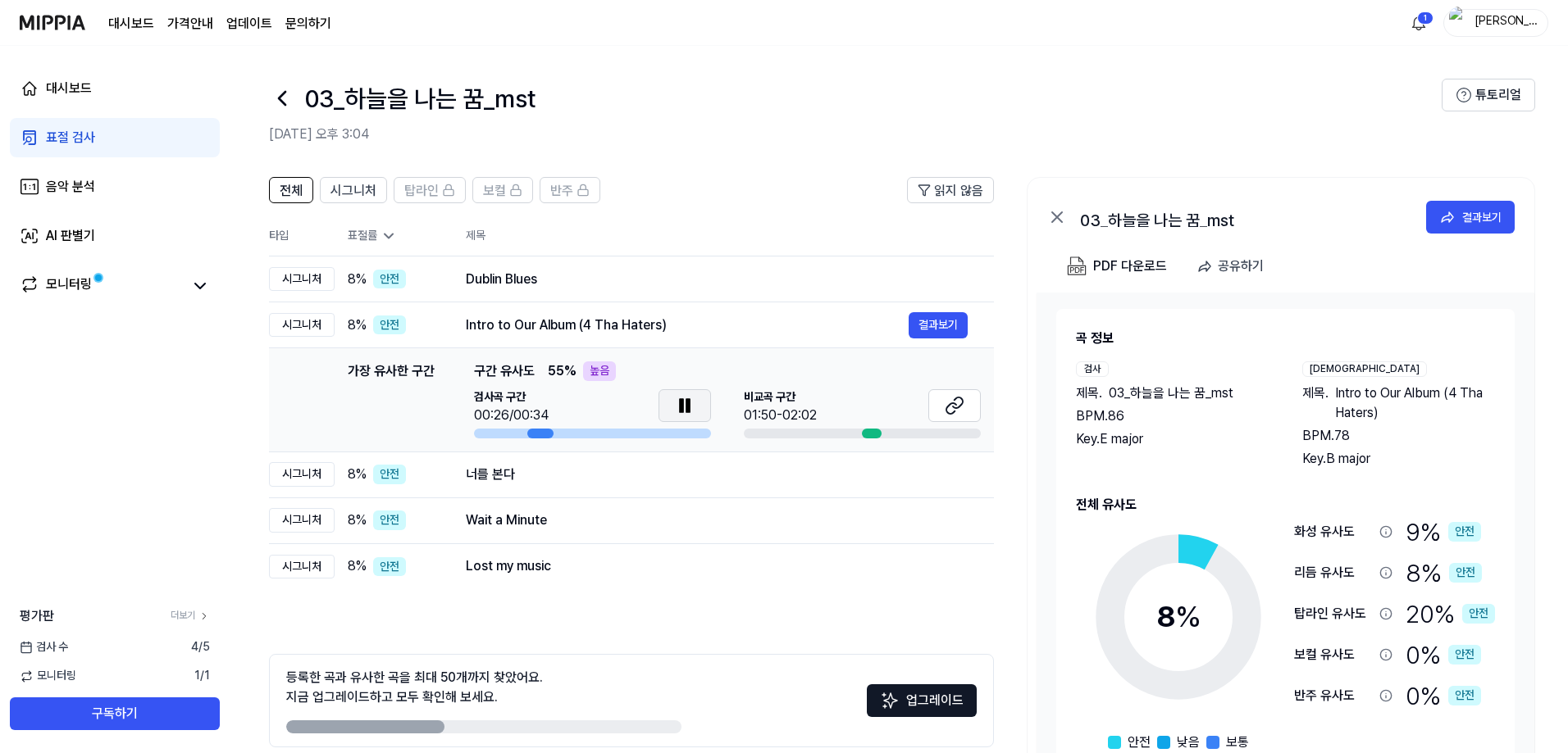
click at [41, 29] on img at bounding box center [52, 22] width 66 height 45
